Goal: Task Accomplishment & Management: Manage account settings

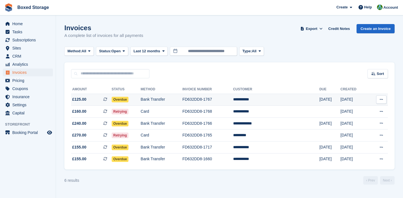
click at [270, 97] on td "**********" at bounding box center [276, 100] width 86 height 12
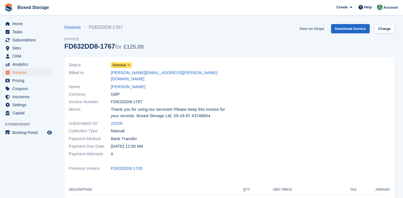
click at [304, 29] on link "View on Stripe" at bounding box center [311, 28] width 29 height 9
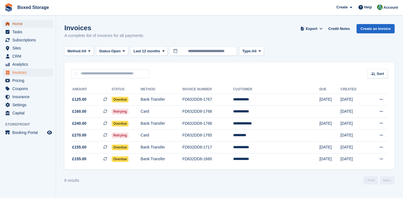
click at [23, 26] on span "Home" at bounding box center [29, 24] width 34 height 8
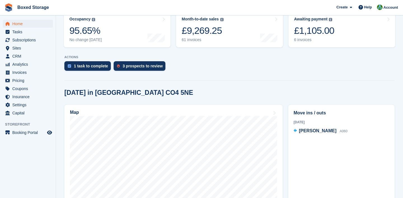
scroll to position [162, 0]
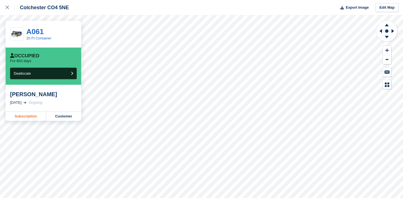
click at [40, 114] on link "Subscription" at bounding box center [26, 116] width 41 height 9
click at [3, 6] on link at bounding box center [7, 7] width 15 height 15
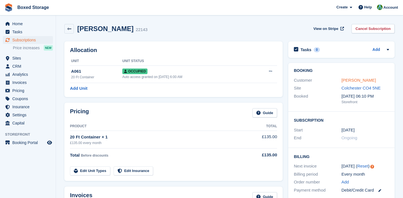
click at [353, 81] on link "[PERSON_NAME]" at bounding box center [358, 80] width 34 height 5
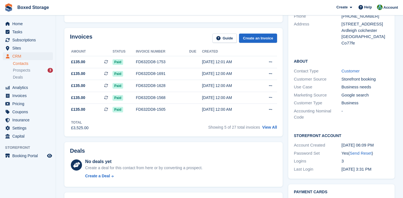
scroll to position [79, 0]
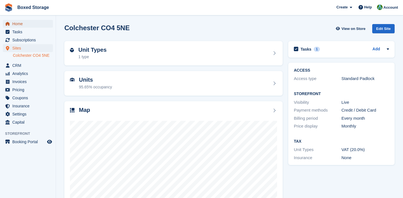
click at [23, 22] on span "Home" at bounding box center [29, 24] width 34 height 8
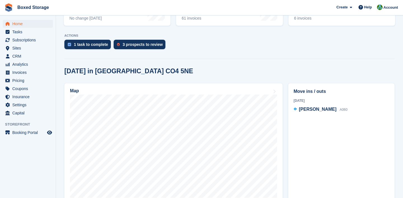
scroll to position [104, 0]
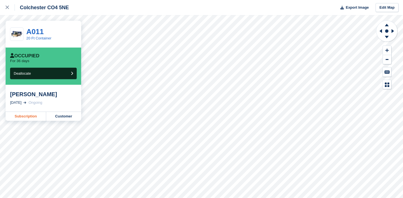
click at [11, 117] on link "Subscription" at bounding box center [26, 116] width 41 height 9
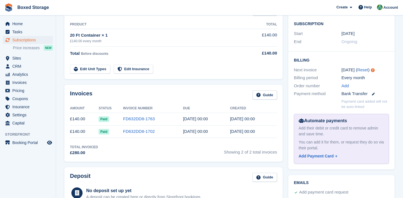
scroll to position [101, 0]
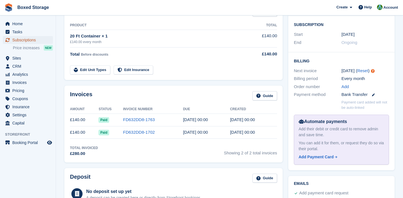
click at [30, 37] on span "Subscriptions" at bounding box center [29, 40] width 34 height 8
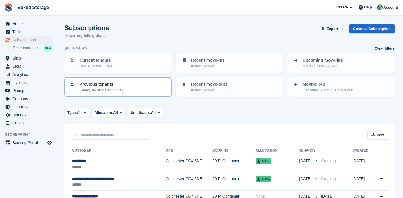
click at [108, 90] on p "Ended, no allocated unit(s)" at bounding box center [100, 91] width 43 height 6
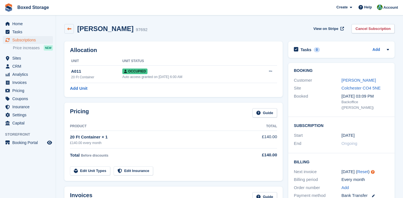
click at [68, 27] on icon at bounding box center [69, 29] width 4 height 4
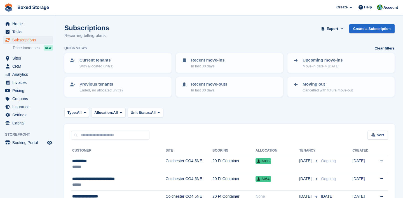
click at [125, 138] on input "text" at bounding box center [110, 135] width 78 height 9
type input "**********"
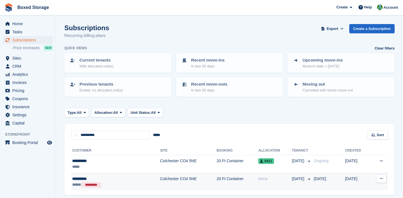
scroll to position [20, 0]
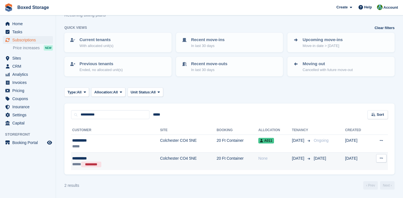
click at [224, 160] on td "20 Ft Container" at bounding box center [237, 161] width 42 height 18
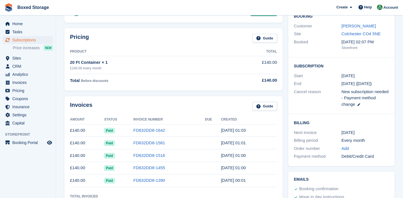
scroll to position [92, 0]
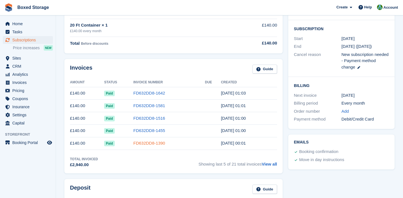
click at [161, 143] on link "FD632DD8-1390" at bounding box center [149, 143] width 32 height 5
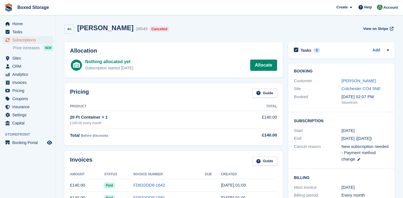
scroll to position [92, 0]
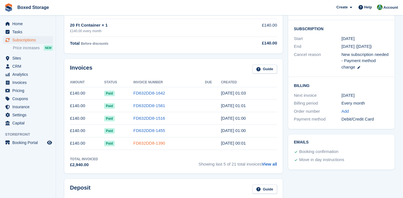
click at [155, 141] on link "FD632DD8-1390" at bounding box center [149, 143] width 32 height 5
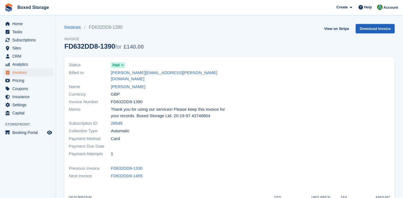
click at [361, 28] on link "Download Invoice" at bounding box center [374, 28] width 39 height 9
click at [340, 29] on link "View on Stripe" at bounding box center [336, 28] width 29 height 9
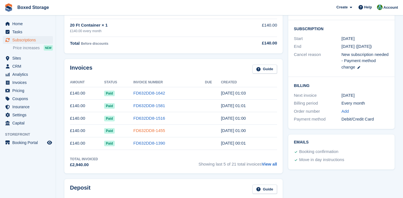
click at [146, 130] on link "FD632DD8-1455" at bounding box center [149, 130] width 32 height 5
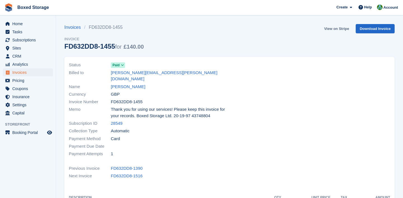
click at [335, 28] on link "View on Stripe" at bounding box center [336, 28] width 29 height 9
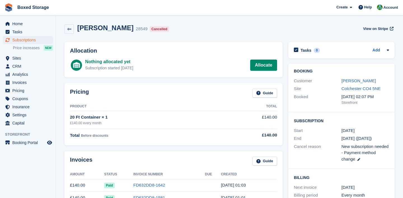
scroll to position [92, 0]
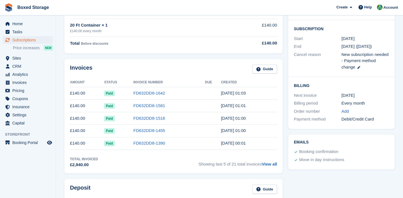
click at [161, 90] on td "FD632DD8-1642" at bounding box center [169, 93] width 72 height 13
click at [159, 93] on link "FD632DD8-1642" at bounding box center [149, 93] width 32 height 5
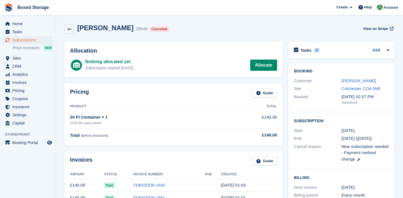
scroll to position [92, 0]
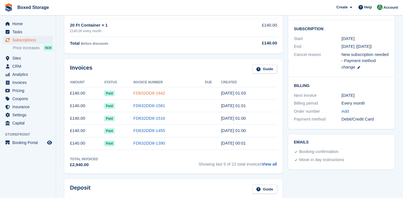
click at [152, 93] on link "FD632DD8-1642" at bounding box center [149, 93] width 32 height 5
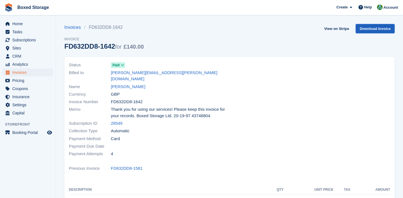
click at [370, 27] on link "Download Invoice" at bounding box center [374, 28] width 39 height 9
click at [345, 28] on link "View on Stripe" at bounding box center [336, 28] width 29 height 9
drag, startPoint x: 177, startPoint y: 73, endPoint x: 105, endPoint y: 75, distance: 71.3
click at [105, 75] on div "Billed to scott.dean@gepservices.co.uk" at bounding box center [147, 76] width 157 height 14
copy div "scott.dean@gepservices.co.uk"
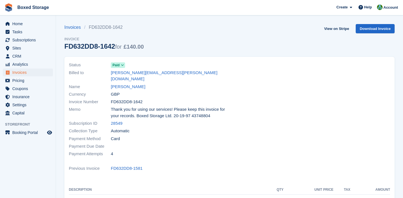
click at [299, 18] on section "Invoices FD632DD8-1642 Invoice FD632DD8-1642 for £140.00 View on Stripe Downloa…" at bounding box center [229, 167] width 347 height 335
click at [20, 20] on span "Home" at bounding box center [29, 24] width 34 height 8
